Goal: Task Accomplishment & Management: Manage account settings

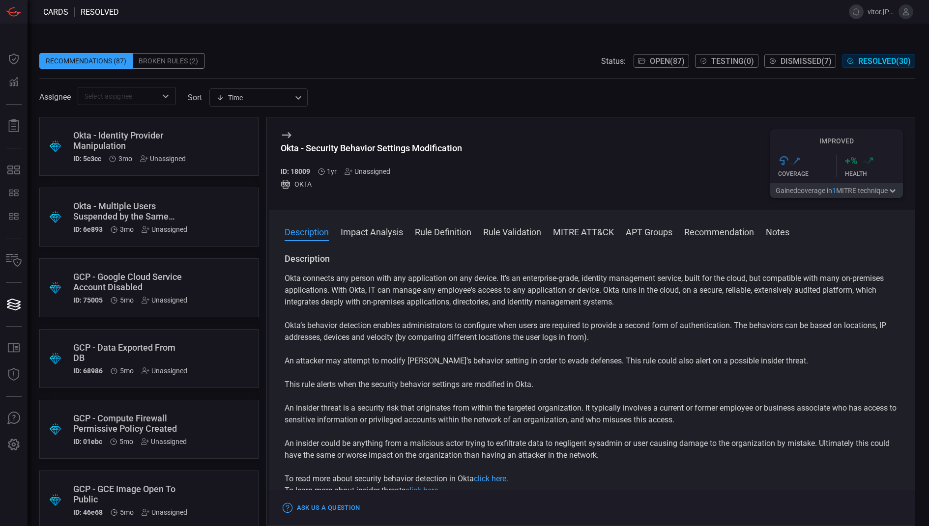
scroll to position [1163, 0]
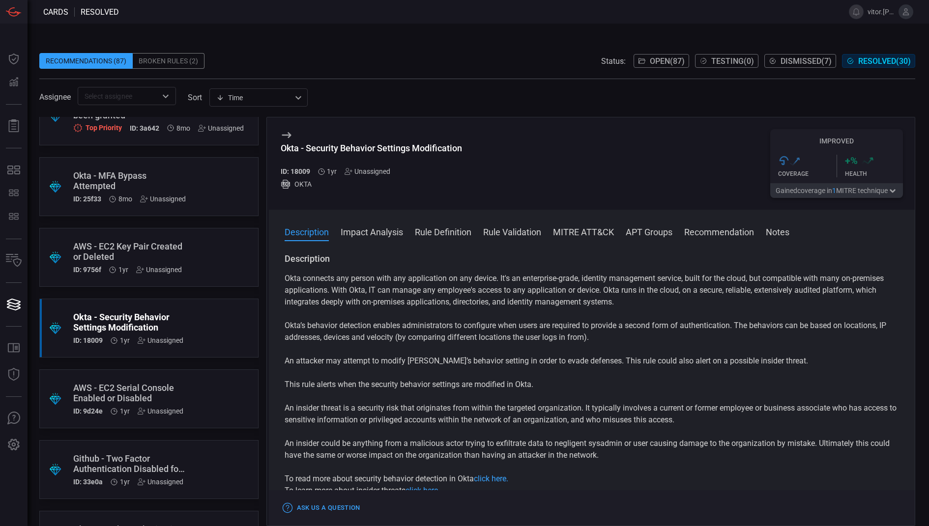
click at [661, 56] on button "Open ( 87 )" at bounding box center [661, 61] width 56 height 14
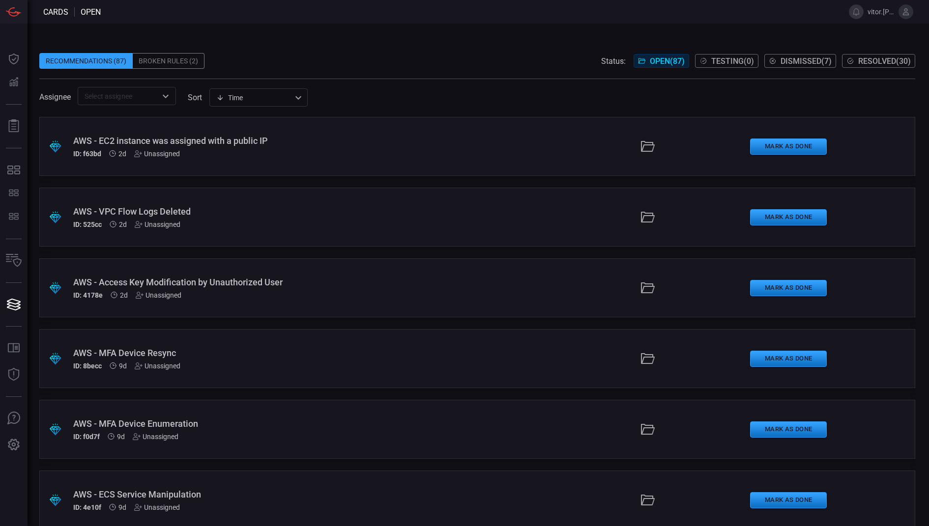
scroll to position [4712, 0]
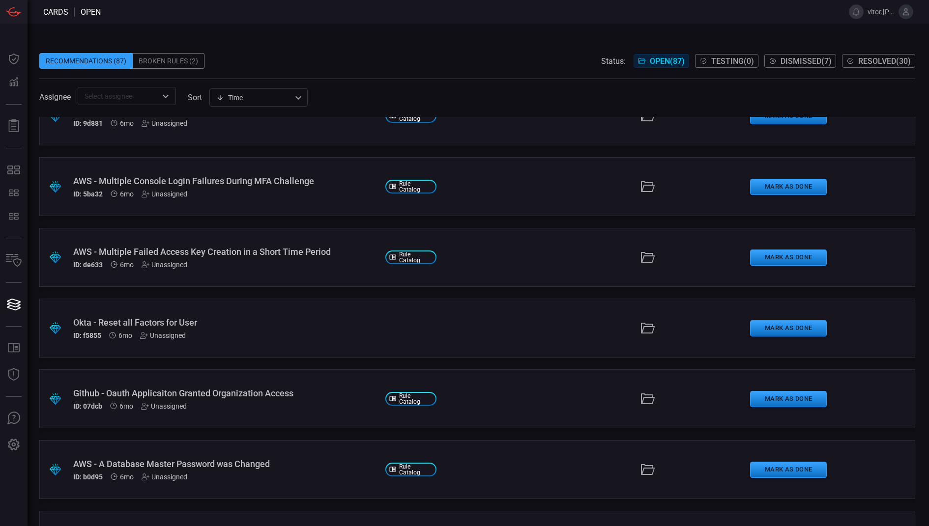
click at [590, 326] on div at bounding box center [647, 328] width 189 height 16
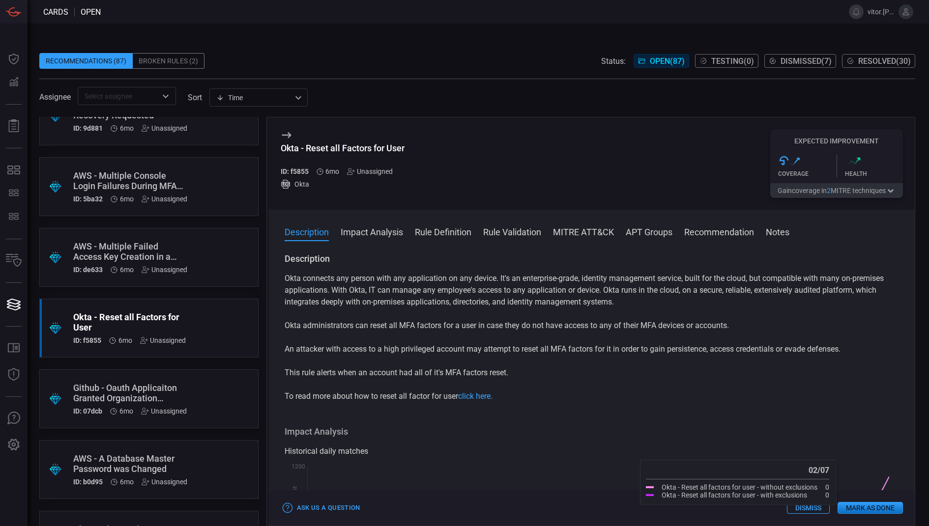
click at [866, 512] on button "Mark as Done" at bounding box center [869, 508] width 65 height 12
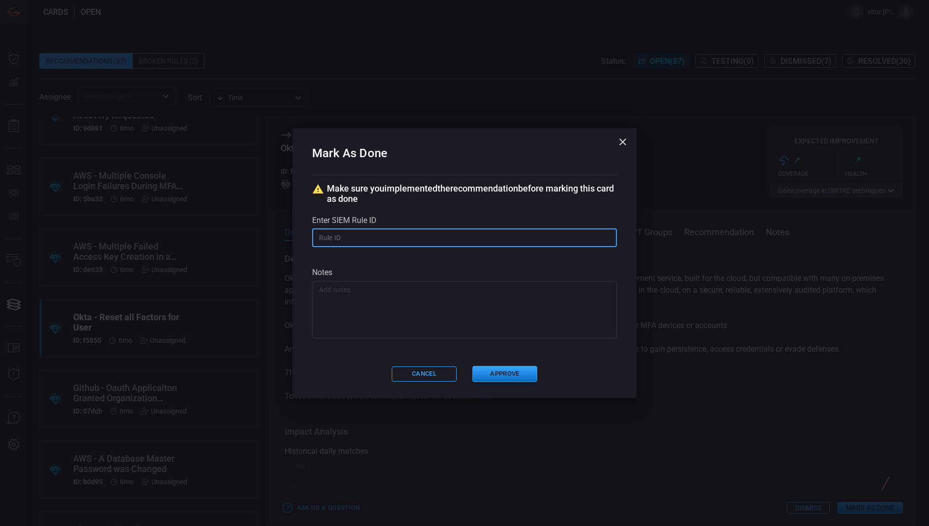
click at [463, 238] on input "text" at bounding box center [464, 238] width 305 height 18
paste input "ru_ea928976-229d-480f-b0ed-63b61e662611"
type input "ru_ea928976-229d-480f-b0ed-63b61e662611"
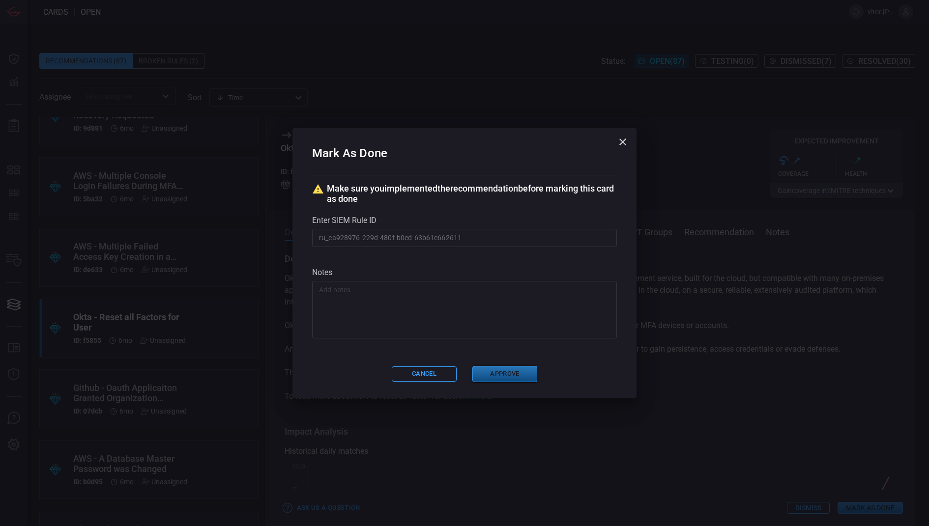
click at [497, 376] on button "Approve" at bounding box center [504, 374] width 65 height 16
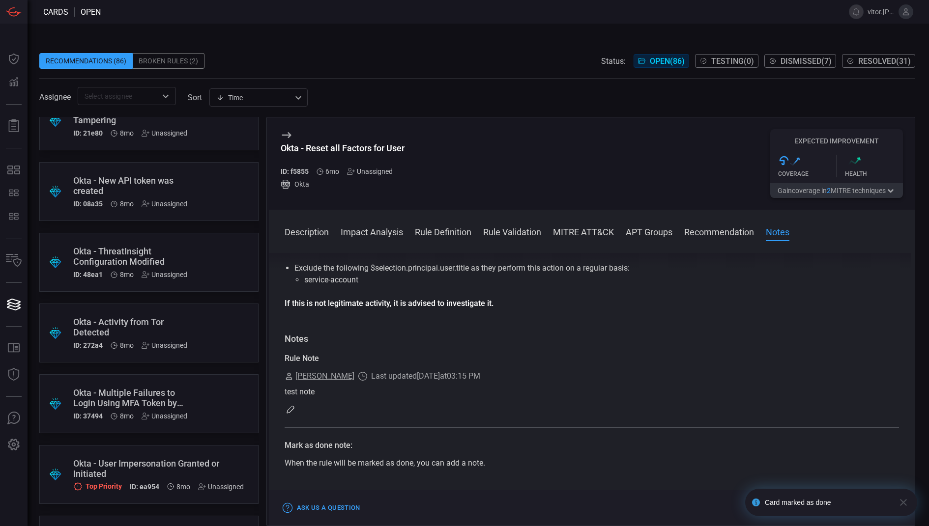
scroll to position [858, 0]
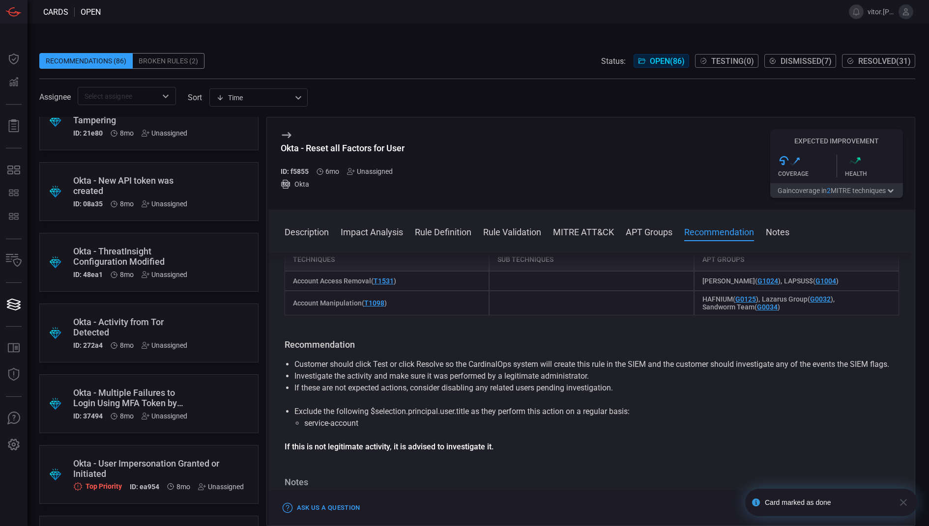
click at [209, 320] on div ".suggested_cards_icon{fill:url(#suggested_cards_icon);} Okta - Activity from To…" at bounding box center [148, 333] width 219 height 59
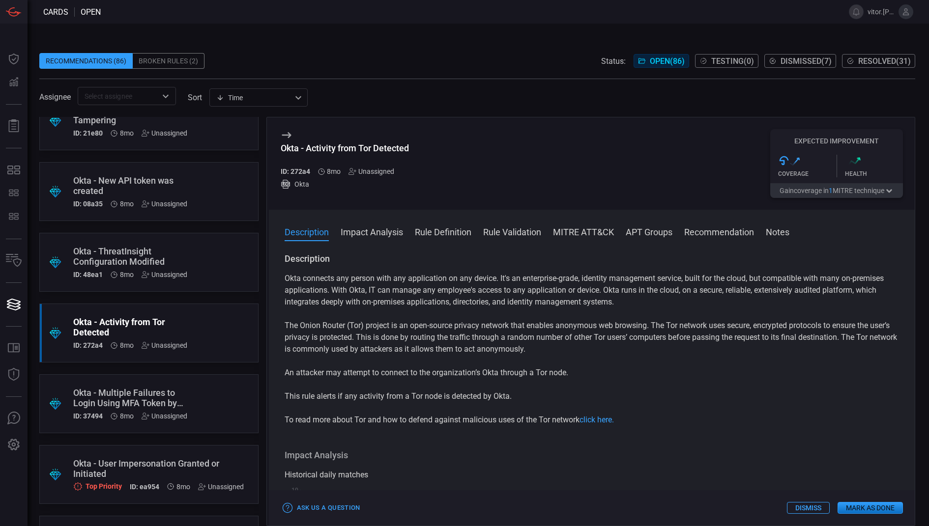
click at [888, 512] on button "Mark as Done" at bounding box center [869, 508] width 65 height 12
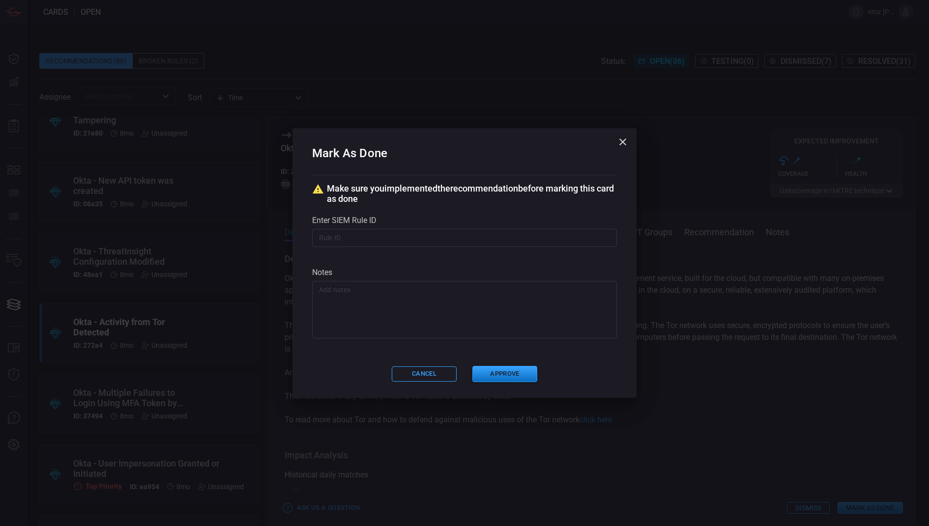
click at [487, 226] on div "Enter SIEM rule ID ​" at bounding box center [464, 231] width 305 height 31
click at [487, 234] on input "text" at bounding box center [464, 238] width 305 height 18
paste input "ru_23fbe4cd-1a10-443e-b4b7-0eb0d6e903af"
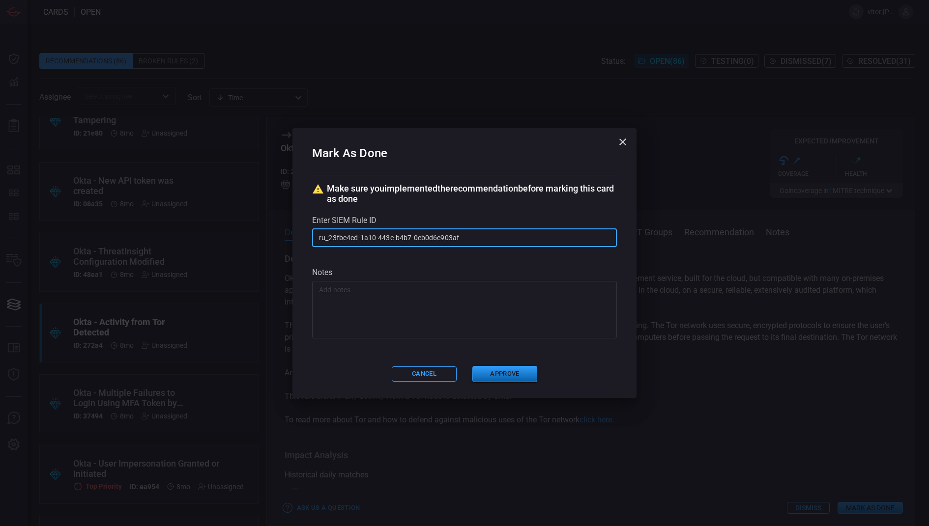
type input "ru_23fbe4cd-1a10-443e-b4b7-0eb0d6e903af"
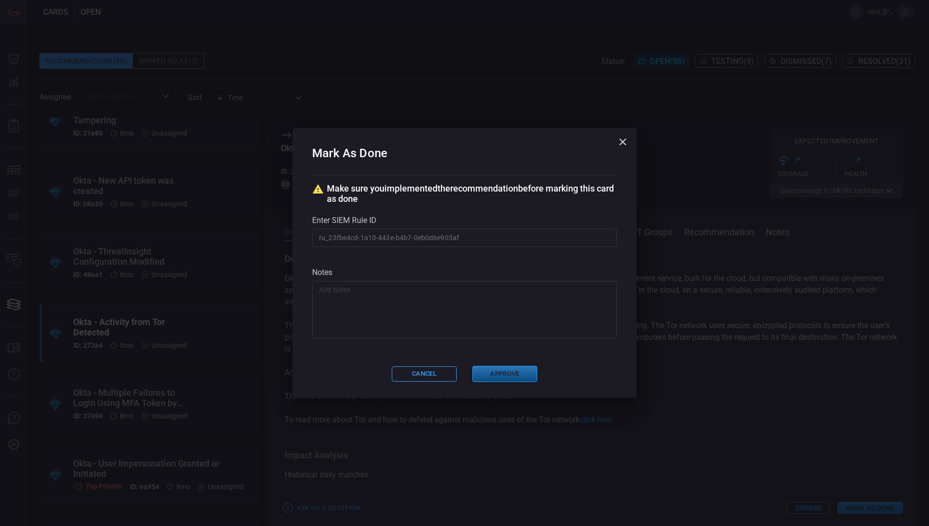
click at [507, 371] on button "Approve" at bounding box center [504, 374] width 65 height 16
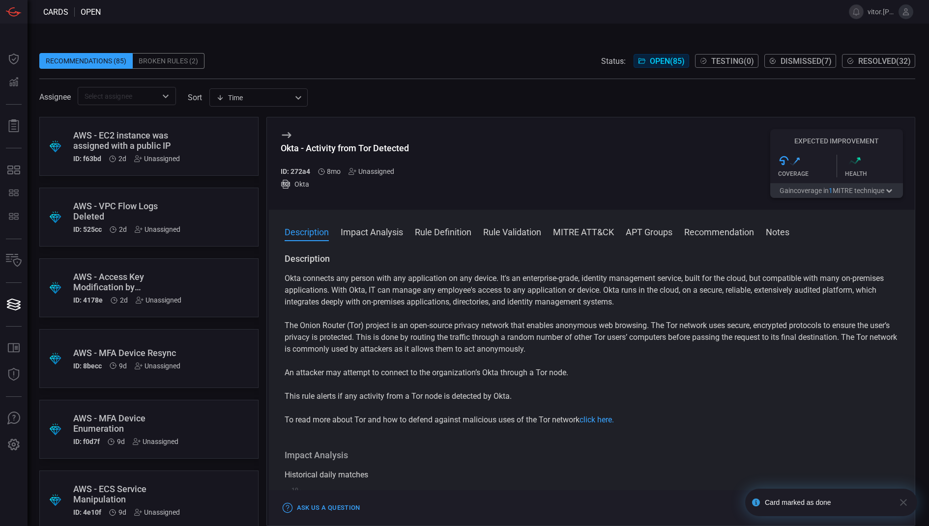
scroll to position [5072, 0]
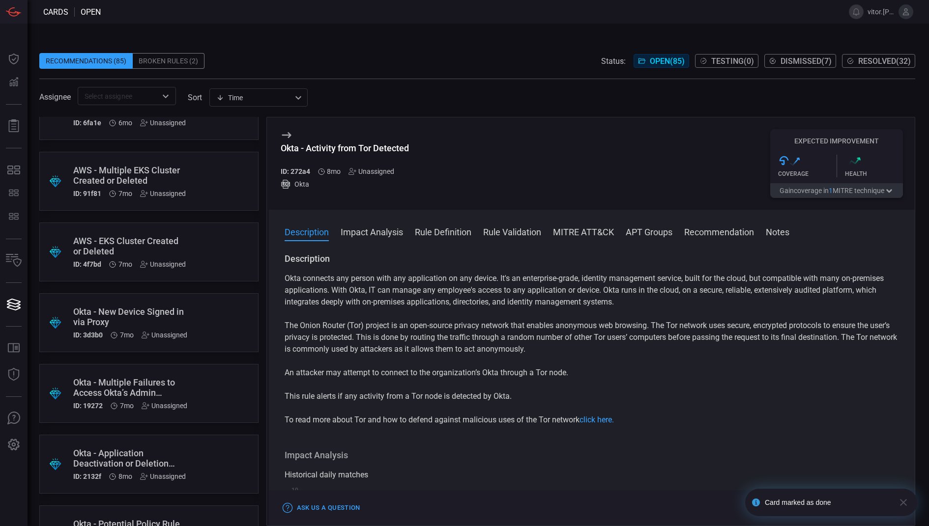
click at [185, 319] on div "Okta - New Device Signed in via Proxy" at bounding box center [130, 317] width 114 height 21
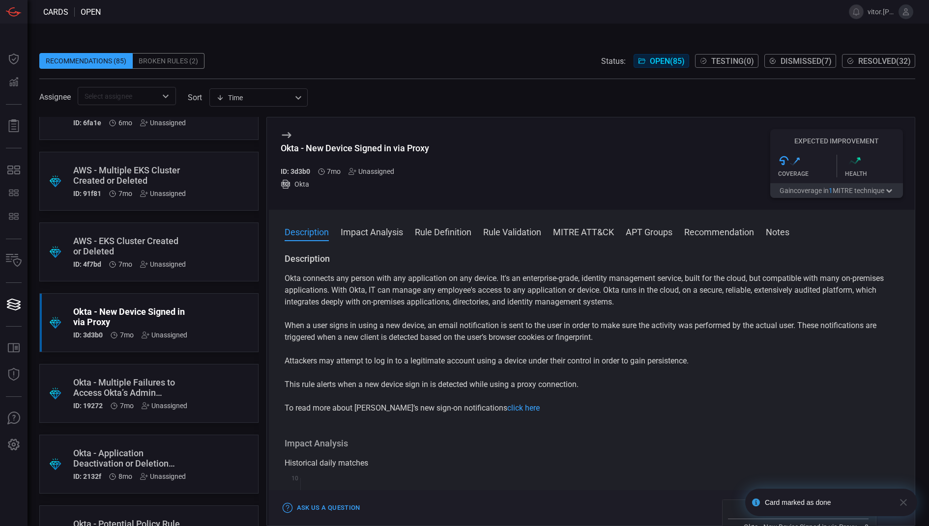
click at [899, 501] on icon "button" at bounding box center [903, 503] width 12 height 12
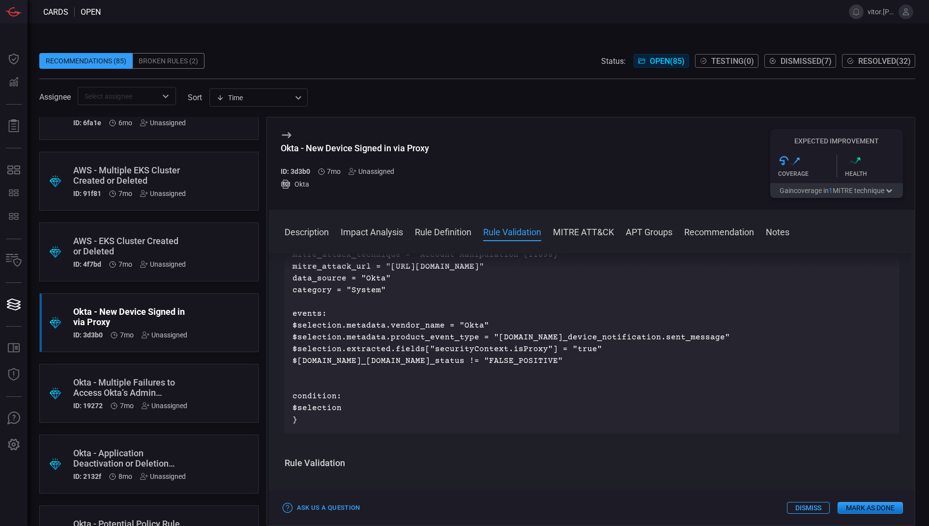
scroll to position [475, 0]
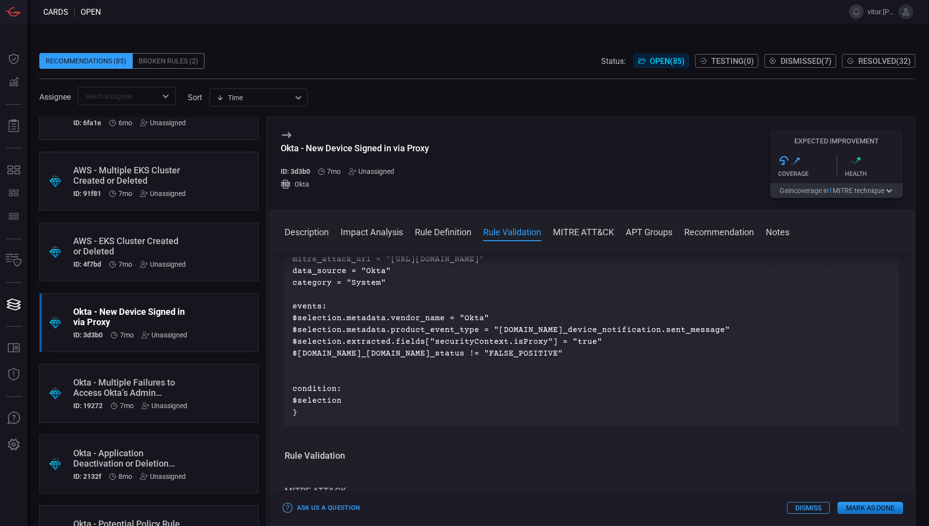
click at [874, 511] on button "Mark as Done" at bounding box center [869, 508] width 65 height 12
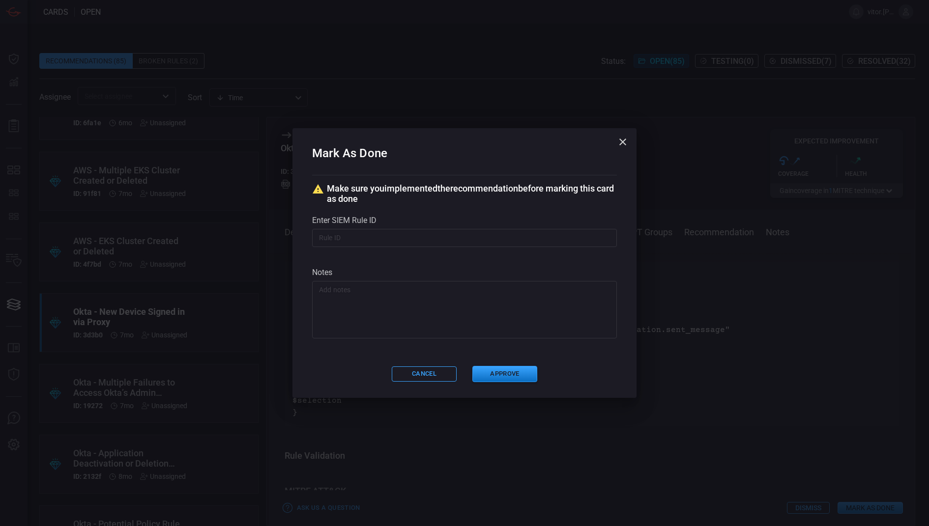
click at [501, 241] on input "text" at bounding box center [464, 238] width 305 height 18
paste input "ru_06b4d794-520e-43df-9f44-a85764602a3b"
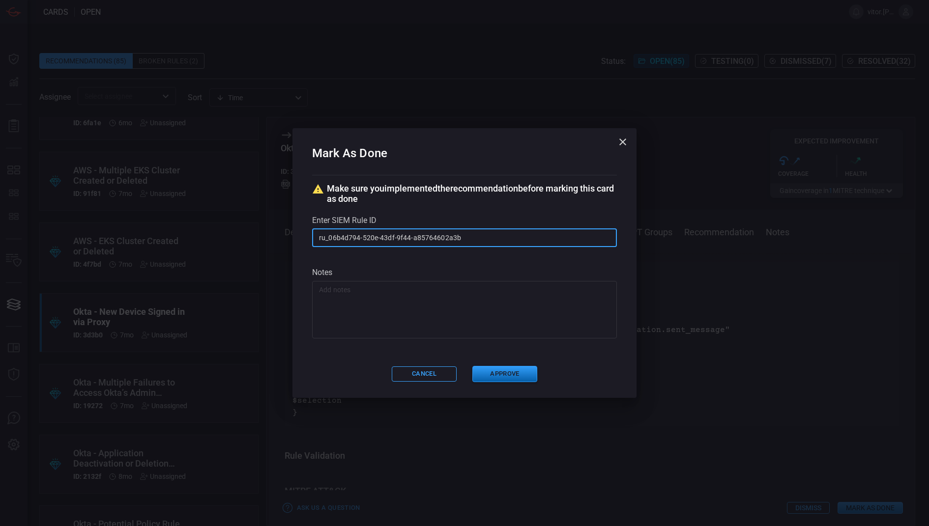
type input "ru_06b4d794-520e-43df-9f44-a85764602a3b"
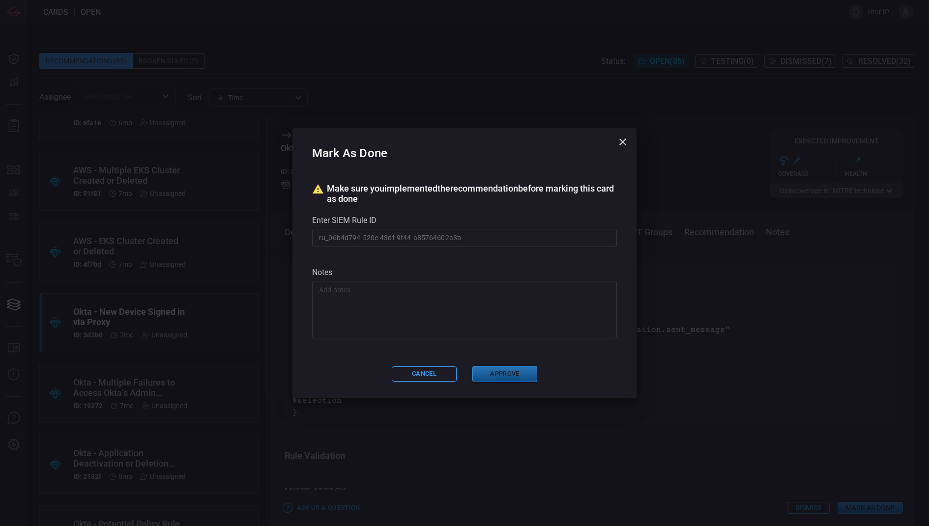
click at [511, 370] on button "Approve" at bounding box center [504, 374] width 65 height 16
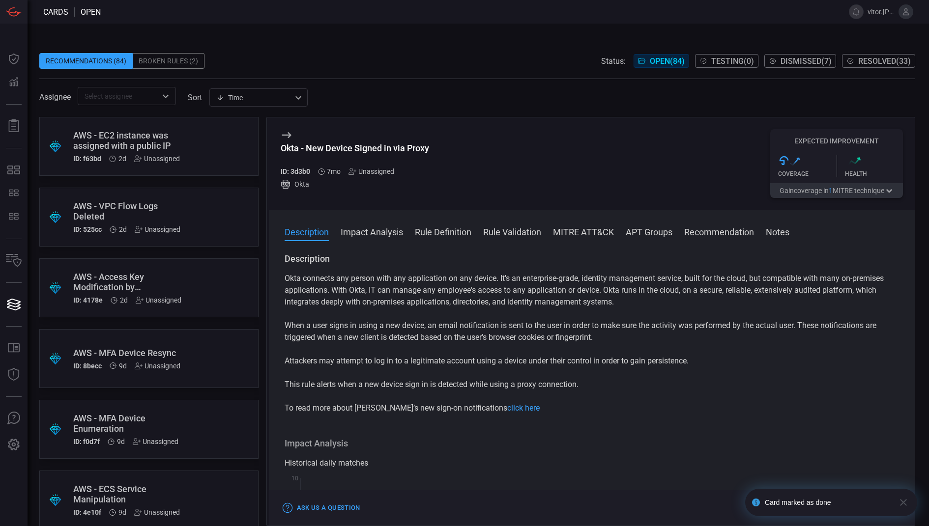
scroll to position [5203, 0]
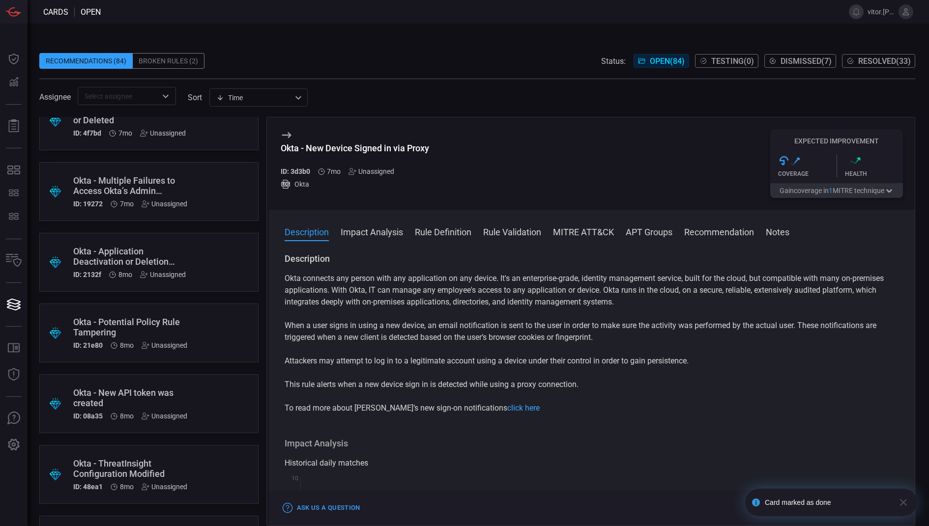
click at [151, 337] on div "Okta - Potential Policy Rule Tampering" at bounding box center [130, 327] width 114 height 21
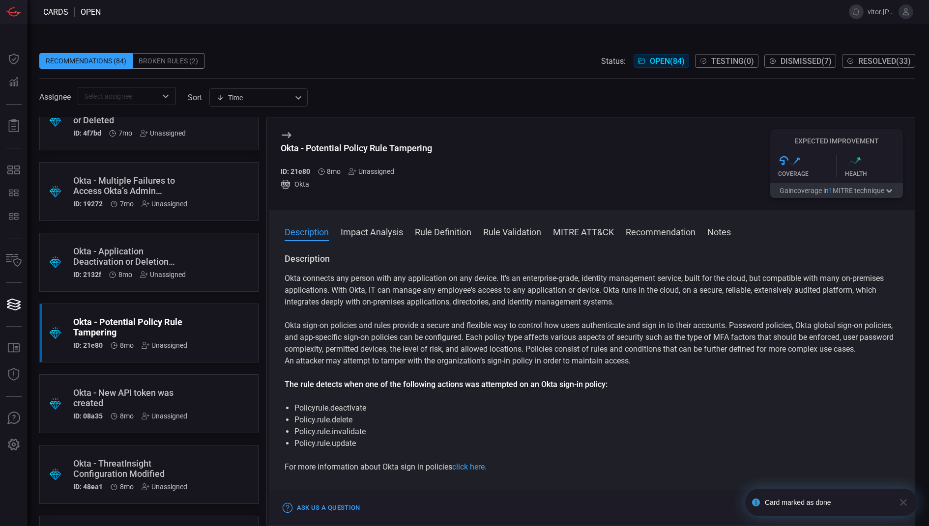
click at [908, 501] on icon "button" at bounding box center [903, 503] width 12 height 12
click at [871, 509] on button "Mark as Done" at bounding box center [869, 508] width 65 height 12
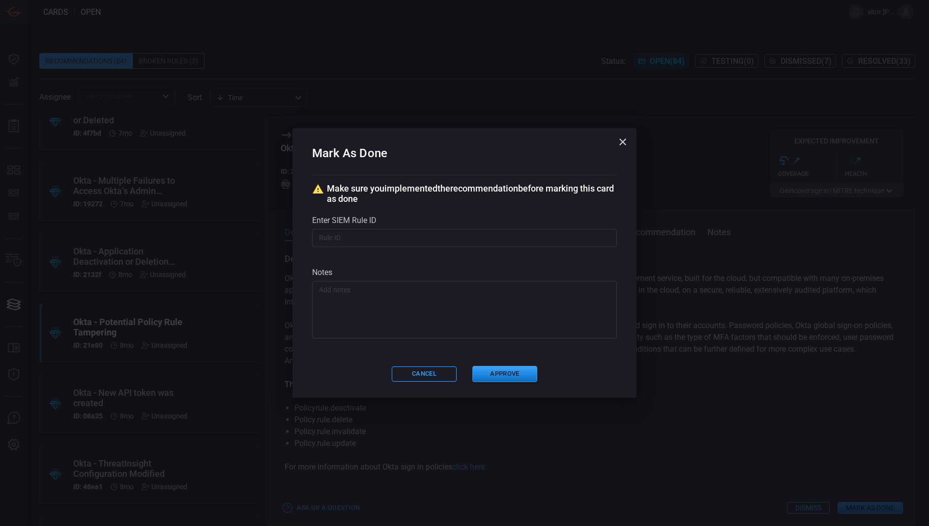
click at [485, 233] on input "text" at bounding box center [464, 238] width 305 height 18
paste input "ru_01c83326-3885-4e1d-913d-21678b5c3d73"
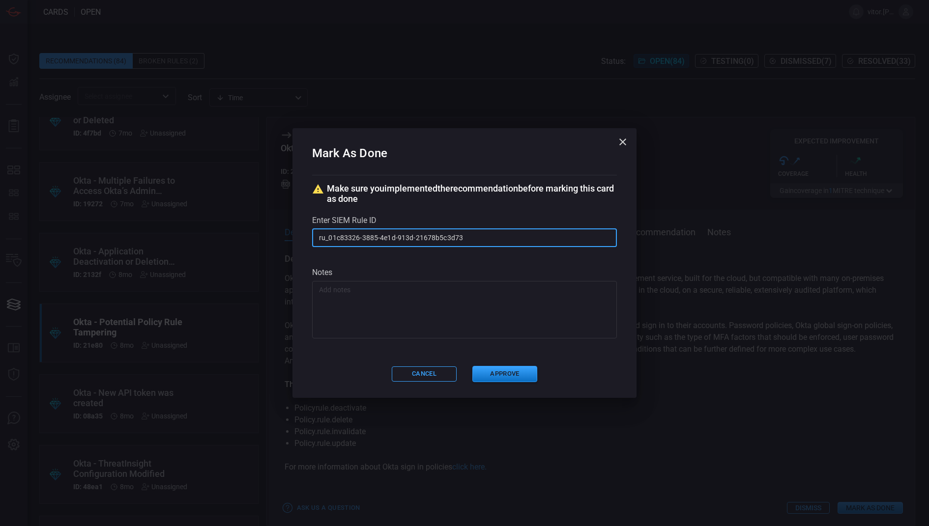
type input "ru_01c83326-3885-4e1d-913d-21678b5c3d73"
click at [434, 286] on textarea at bounding box center [464, 309] width 291 height 49
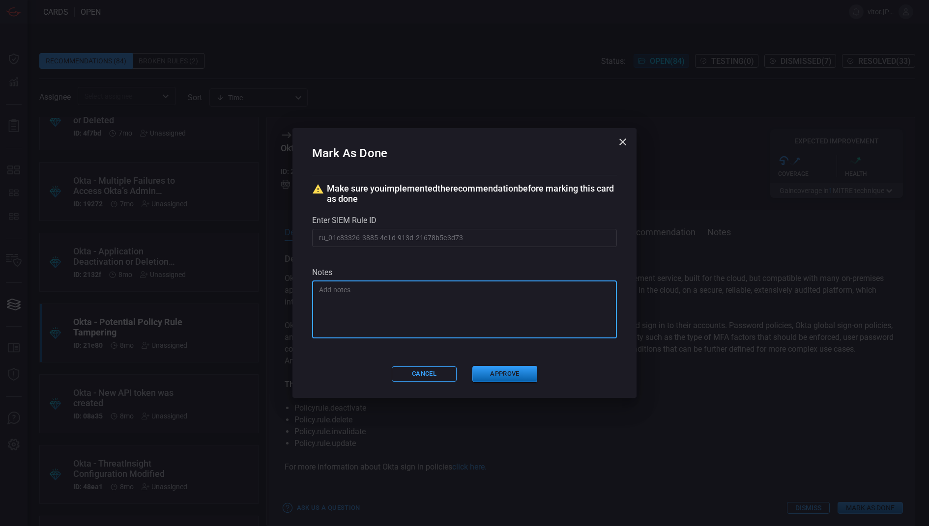
click at [505, 372] on button "Approve" at bounding box center [504, 374] width 65 height 16
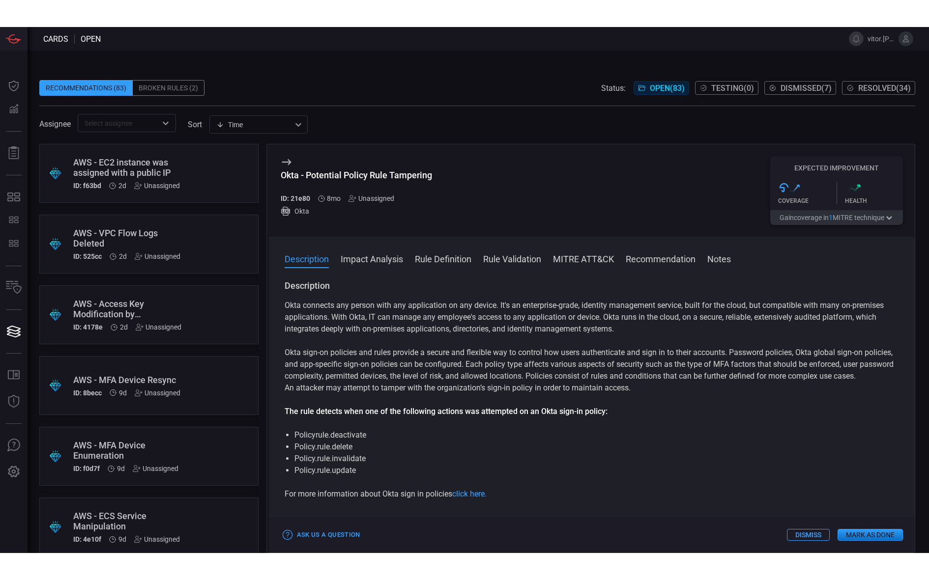
scroll to position [4849, 0]
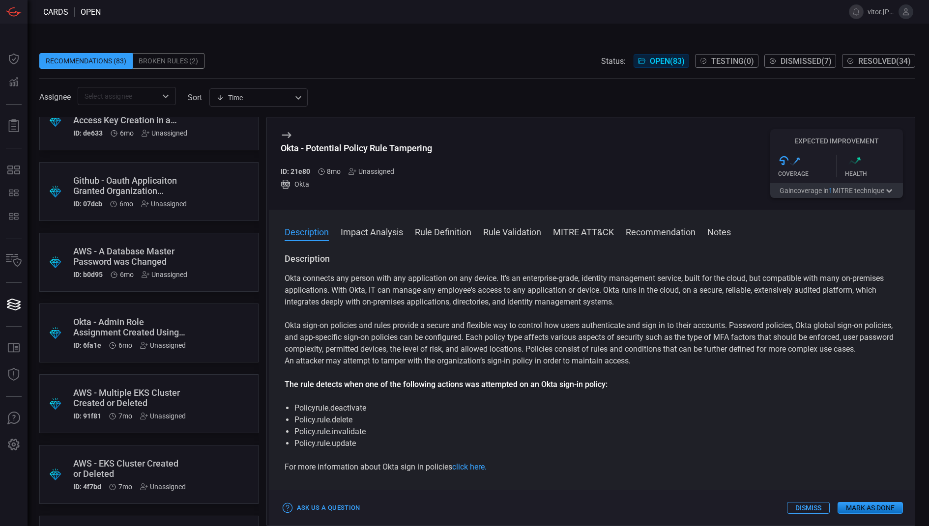
click at [182, 324] on div "Okta - Admin Role Assignment Created Using Resource Set" at bounding box center [130, 327] width 114 height 21
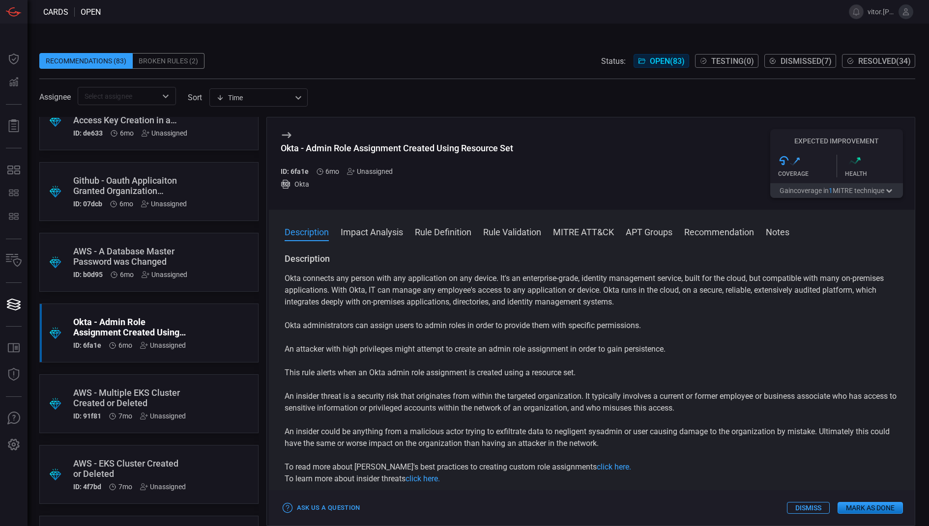
click at [559, 317] on div "Okta connects any person with any application on any device. It's an enterprise…" at bounding box center [592, 379] width 615 height 212
click at [571, 324] on p "Okta administrators can assign users to admin roles in order to provide them wi…" at bounding box center [592, 326] width 615 height 12
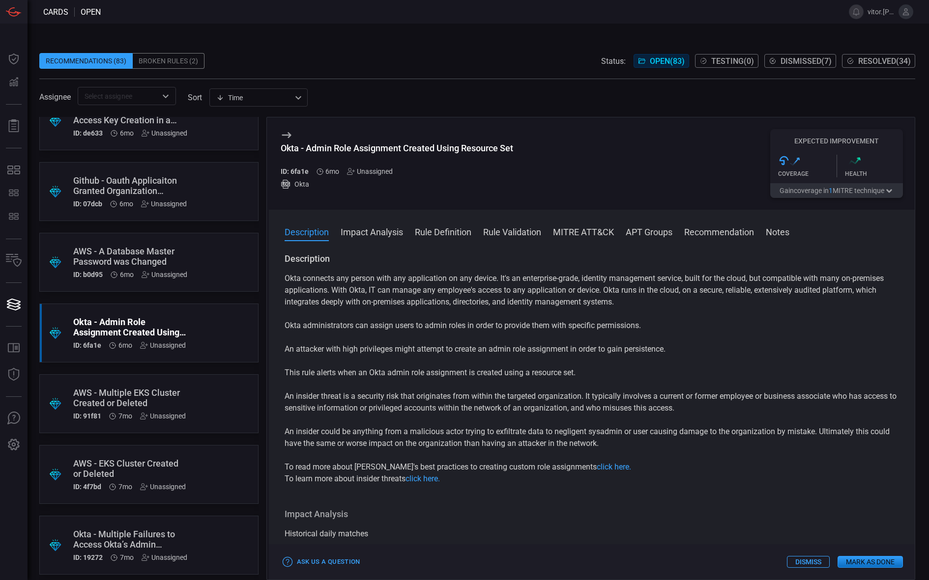
click at [846, 526] on button "Mark as Done" at bounding box center [869, 562] width 65 height 12
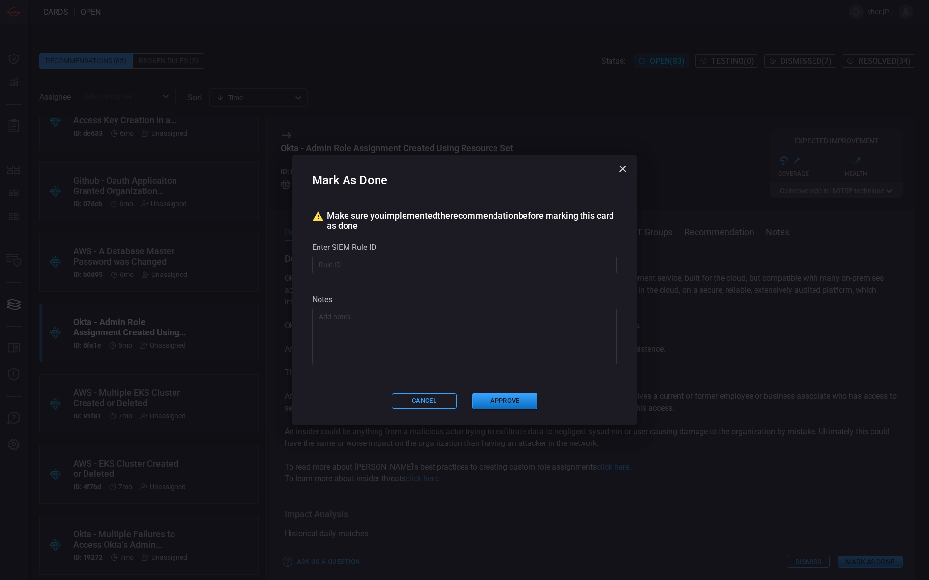
click at [512, 270] on input "text" at bounding box center [464, 265] width 305 height 18
paste input "ru_e1d6925d-3dd2-4027-9997-45bc1838f592"
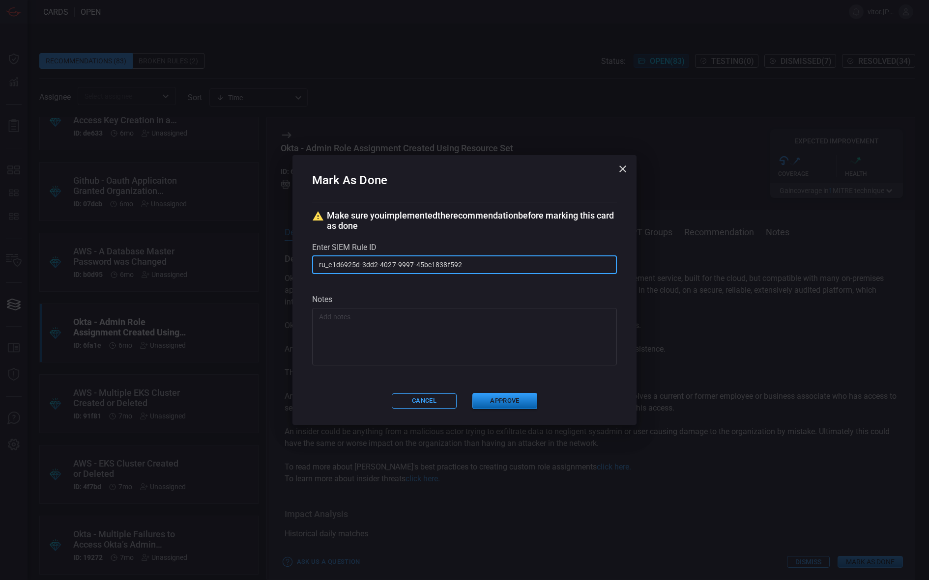
type input "ru_e1d6925d-3dd2-4027-9997-45bc1838f592"
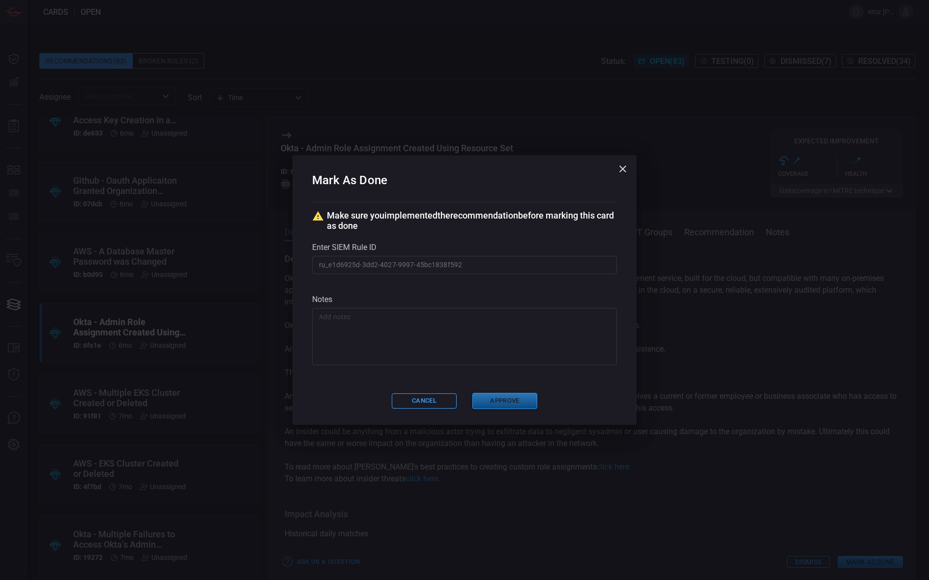
click at [499, 398] on button "Approve" at bounding box center [504, 401] width 65 height 16
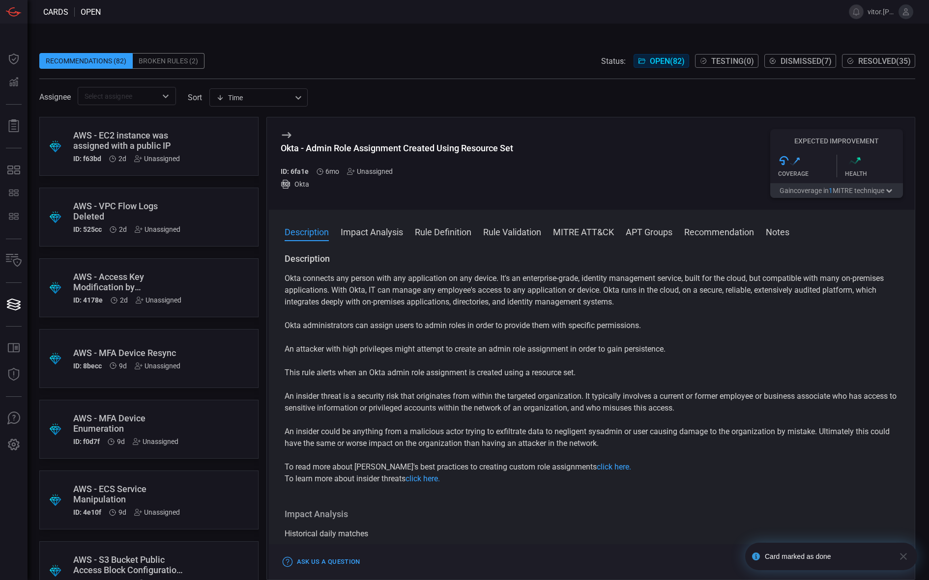
click at [505, 378] on p "This rule alerts when an Okta admin role assignment is created using a resource…" at bounding box center [592, 373] width 615 height 12
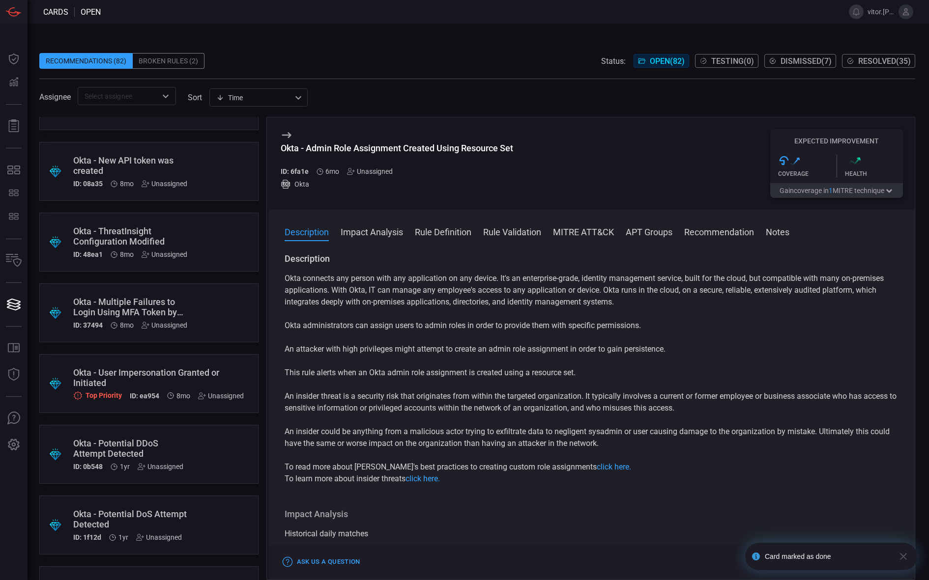
scroll to position [5350, 0]
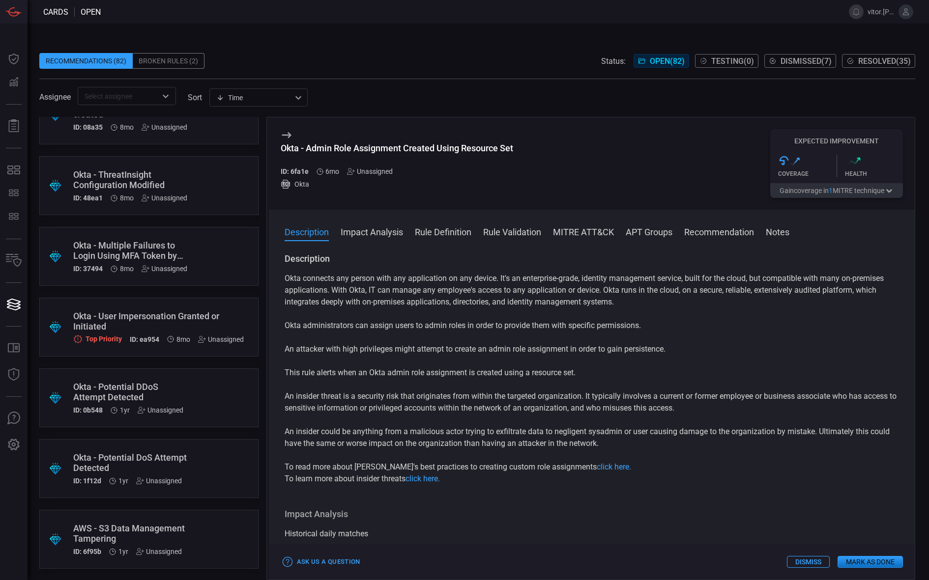
click at [191, 385] on div ".suggested_cards_icon{fill:url(#suggested_cards_icon);} Okta - Potential DDoS A…" at bounding box center [148, 398] width 219 height 59
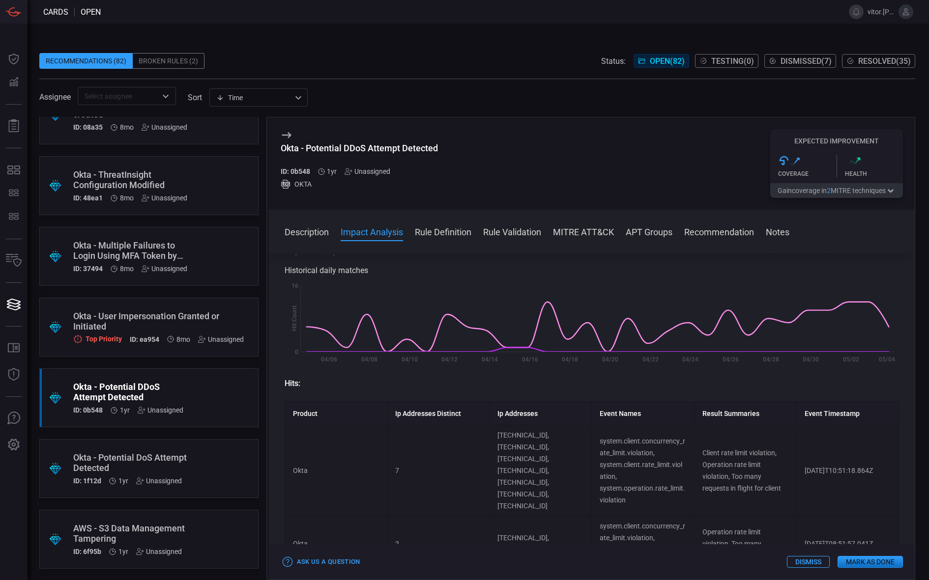
scroll to position [217, 0]
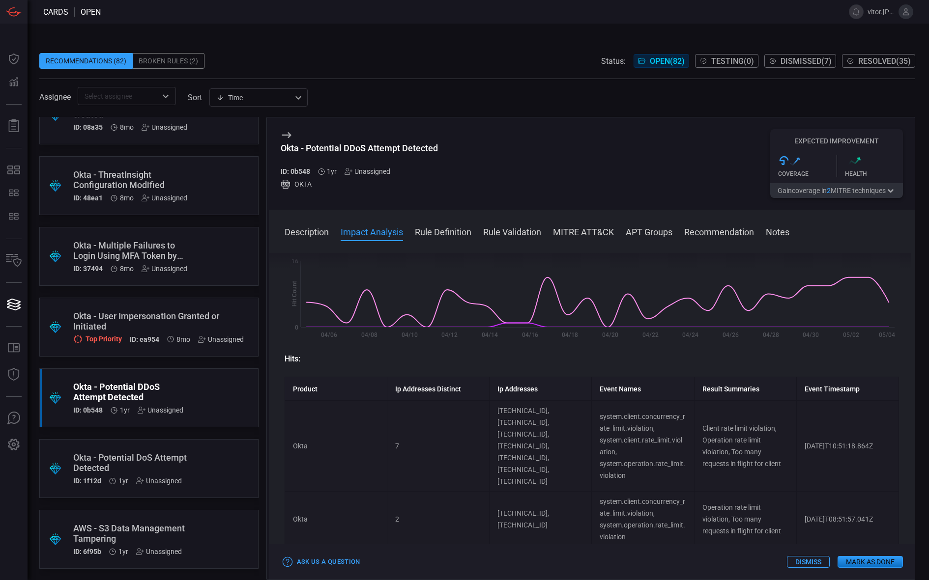
click at [817, 526] on button "Dismiss" at bounding box center [808, 562] width 43 height 12
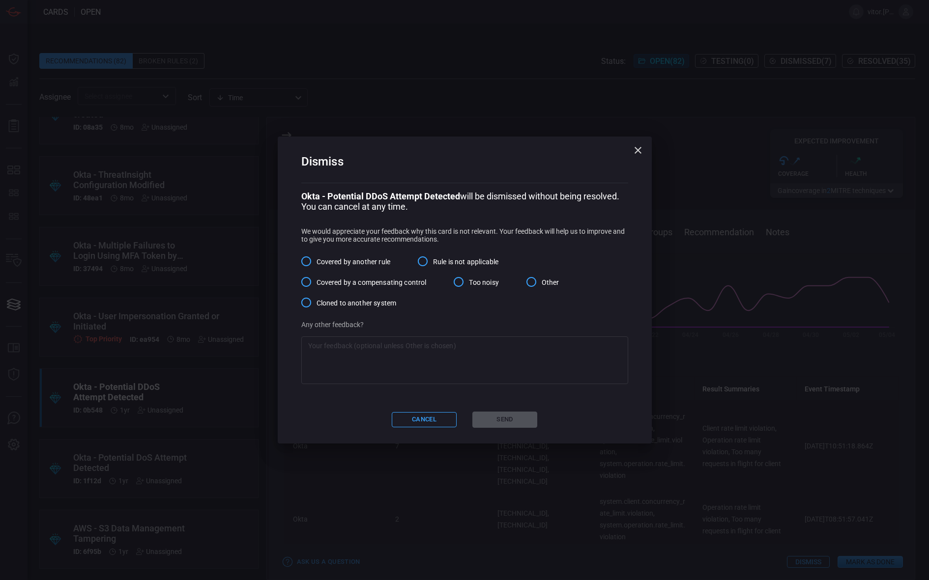
click at [385, 286] on span "Covered by a compensating control" at bounding box center [371, 283] width 110 height 10
click at [316, 286] on input "Covered by a compensating control" at bounding box center [306, 282] width 21 height 21
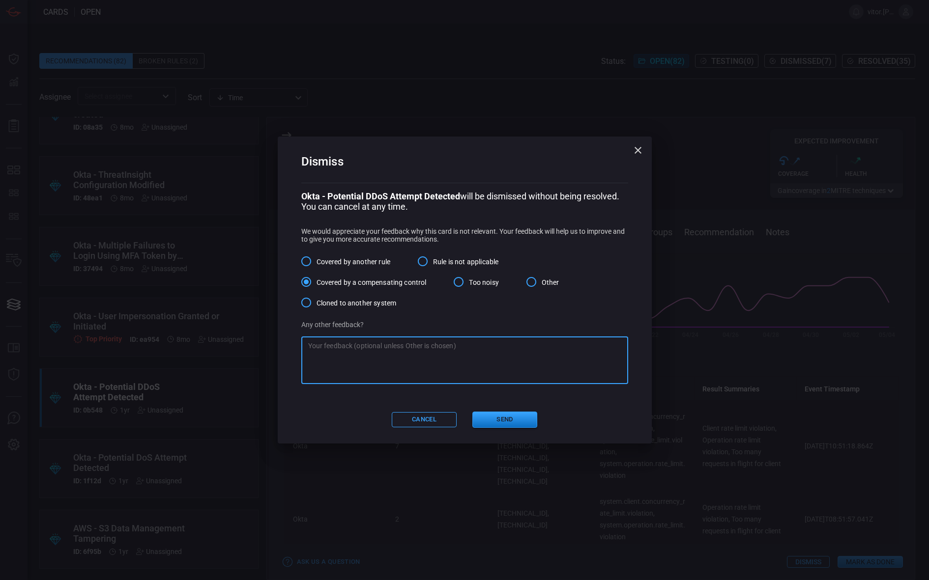
click at [413, 369] on textarea at bounding box center [464, 360] width 313 height 39
type textarea "Rule format has little use nowadays as we have other protections and controls i…"
click at [422, 362] on textarea at bounding box center [464, 360] width 313 height 39
type textarea "Also environment"
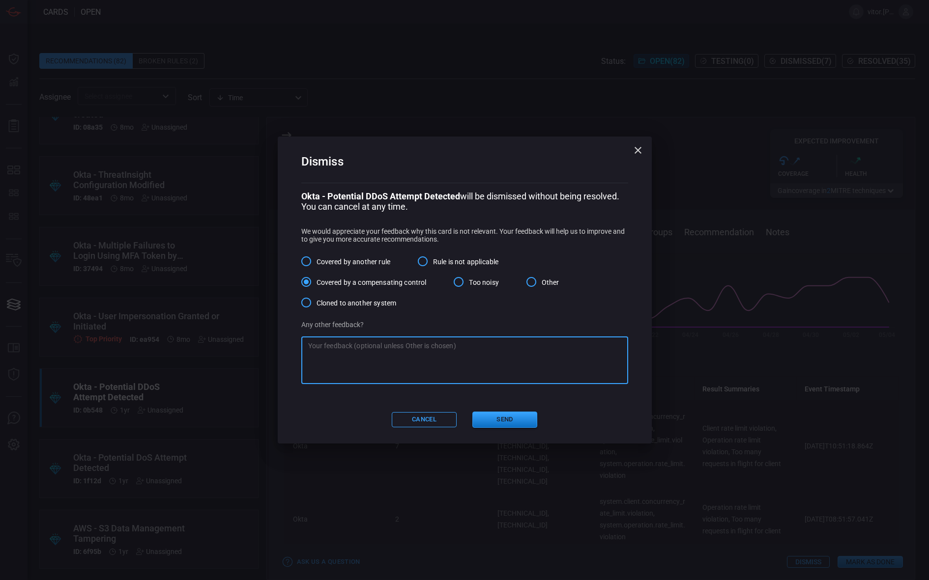
click at [417, 360] on textarea at bounding box center [464, 360] width 313 height 39
click at [435, 421] on button "Cancel" at bounding box center [424, 419] width 65 height 15
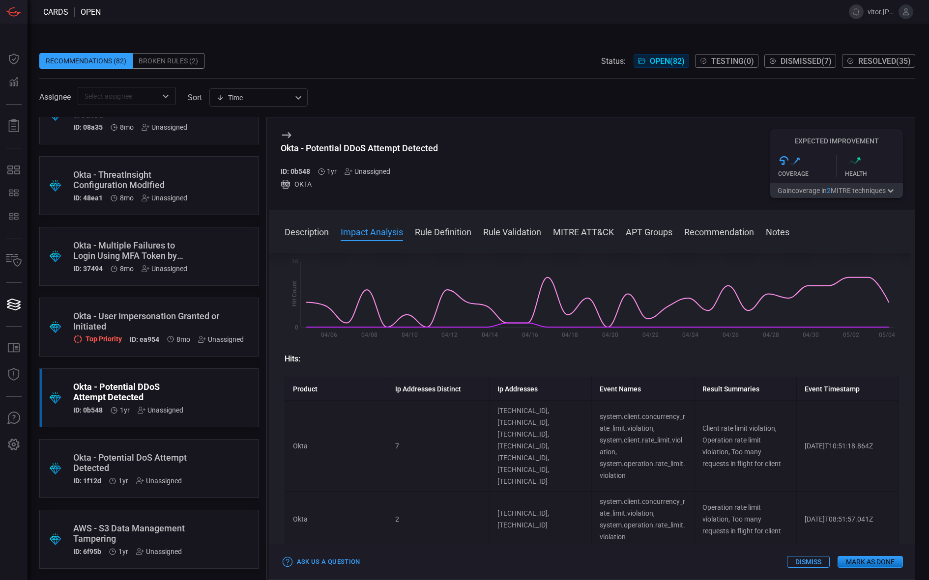
click at [192, 319] on div "Okta - User Impersonation Granted or Initiated" at bounding box center [158, 321] width 171 height 21
